Goal: Task Accomplishment & Management: Use online tool/utility

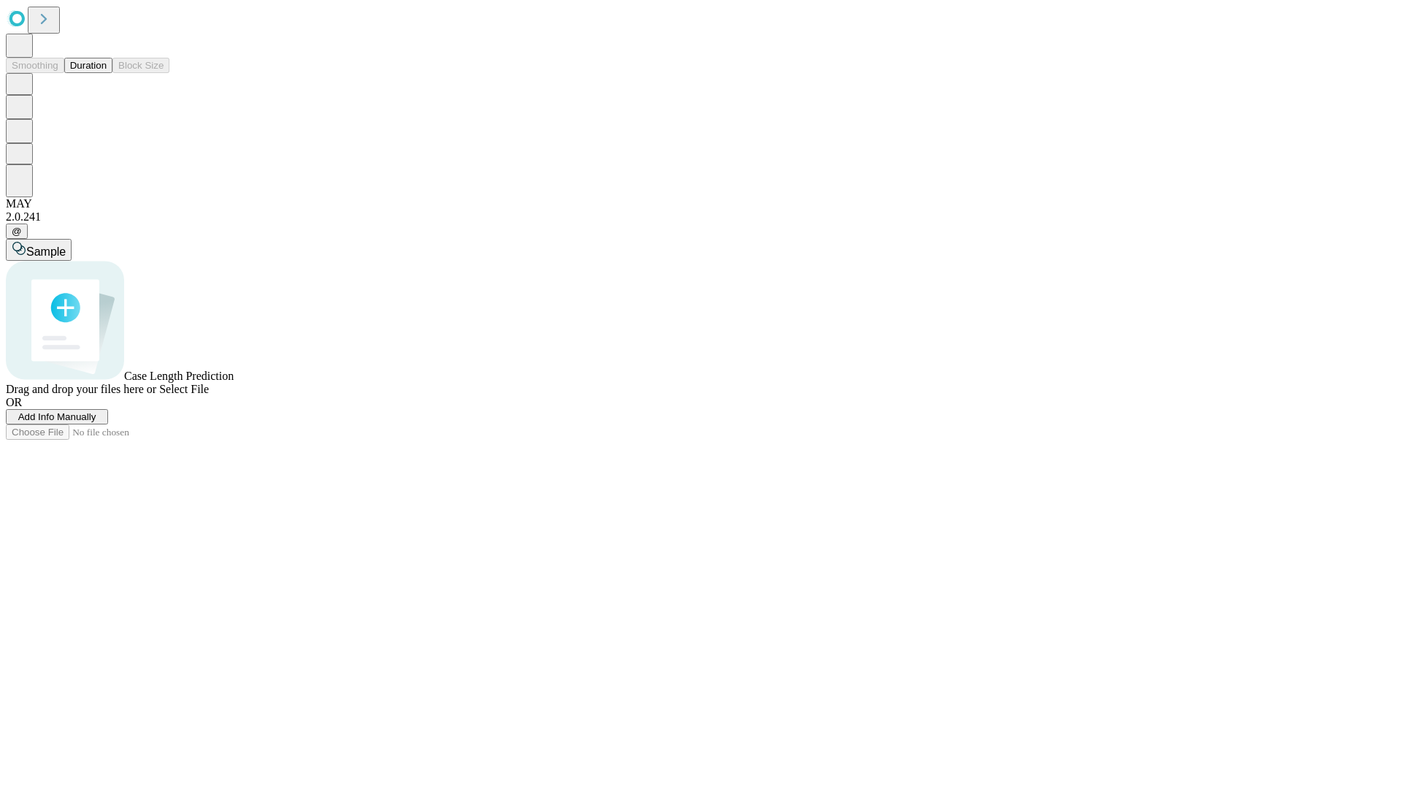
click at [107, 73] on button "Duration" at bounding box center [88, 65] width 48 height 15
click at [96, 422] on span "Add Info Manually" at bounding box center [57, 416] width 78 height 11
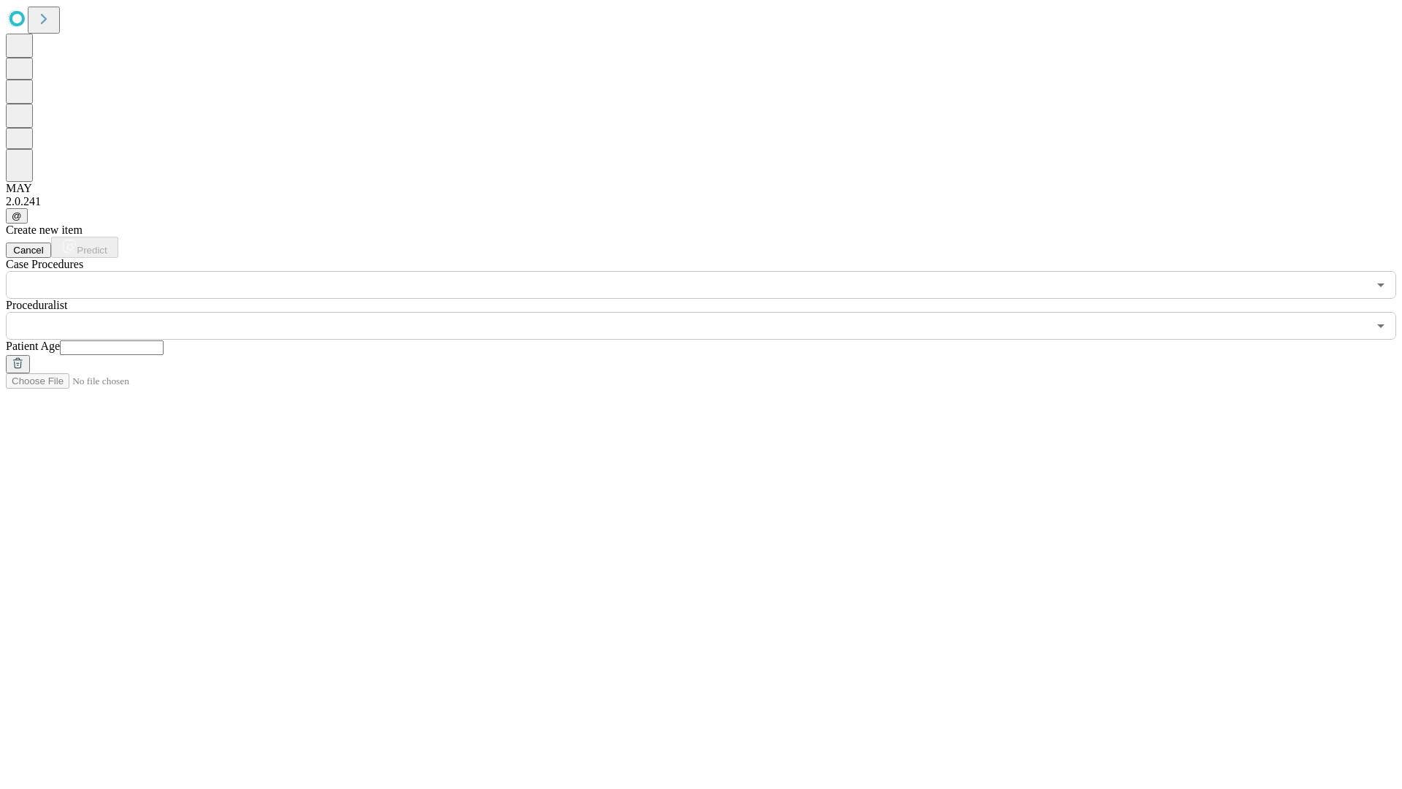
click at [164, 340] on input "text" at bounding box center [112, 347] width 104 height 15
type input "**"
